Goal: Use online tool/utility: Utilize a website feature to perform a specific function

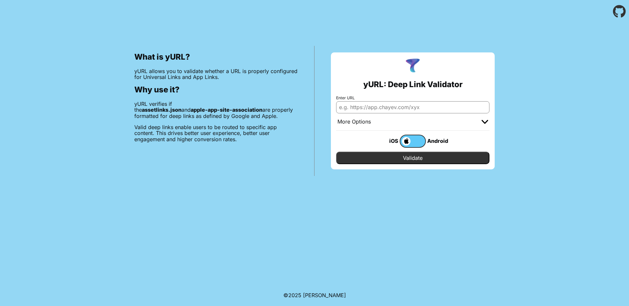
paste input "[URL][DOMAIN_NAME][PERSON_NAME]"
type input "[URL][DOMAIN_NAME][PERSON_NAME]"
click at [421, 157] on input "Validate" at bounding box center [412, 158] width 153 height 12
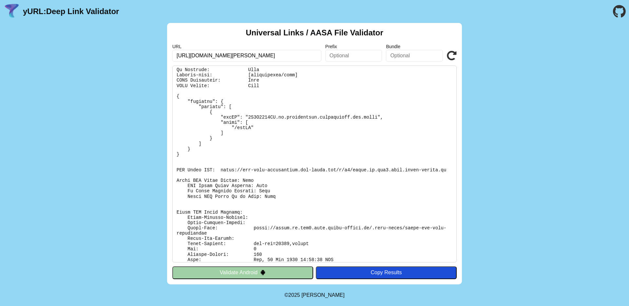
scroll to position [49, 0]
